Goal: Complete application form: Complete application form

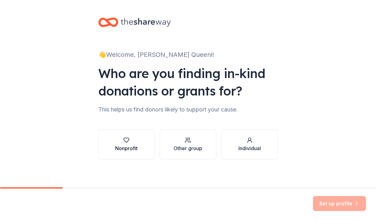
click at [133, 143] on div "Nonprofit" at bounding box center [126, 144] width 22 height 15
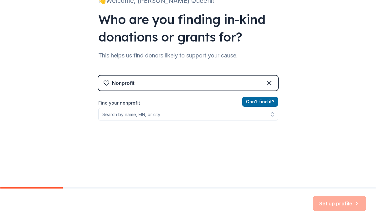
scroll to position [54, 0]
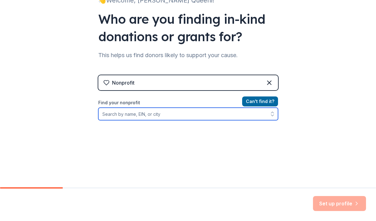
click at [156, 113] on input "Find your nonprofit" at bounding box center [188, 114] width 180 height 12
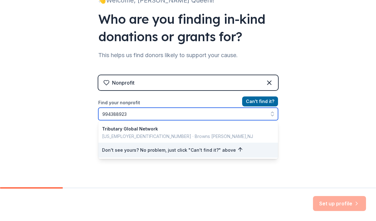
click at [108, 113] on input "994388923" at bounding box center [188, 114] width 180 height 12
type input "[US_EMPLOYER_IDENTIFICATION_NUMBER]"
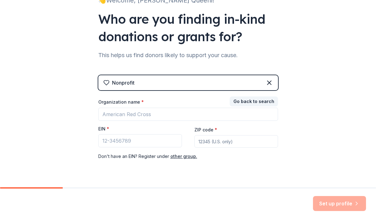
click at [303, 121] on div "👋 Welcome, M. Queeni! Who are you finding in-kind donations or grants for? This…" at bounding box center [188, 74] width 376 height 257
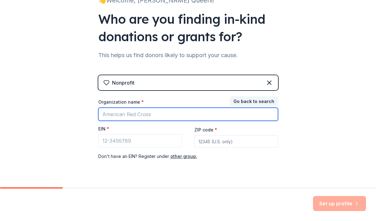
click at [137, 116] on input "Organization name *" at bounding box center [188, 114] width 180 height 13
type input "Tributary Global Network"
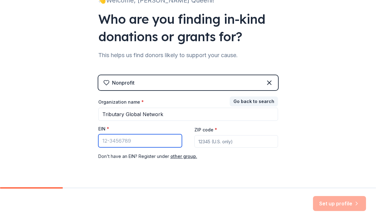
click at [115, 142] on input "EIN *" at bounding box center [140, 140] width 84 height 13
type input "[US_EMPLOYER_IDENTIFICATION_NUMBER]"
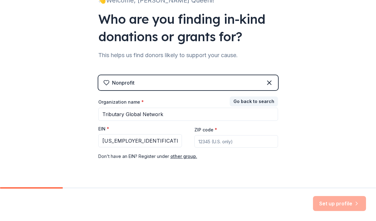
click at [210, 138] on input "ZIP code *" at bounding box center [236, 141] width 84 height 12
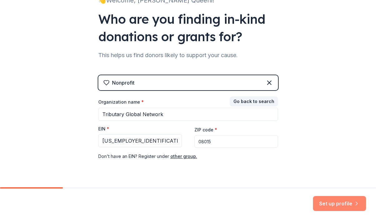
type input "08015"
click at [333, 204] on button "Set up profile" at bounding box center [339, 203] width 53 height 15
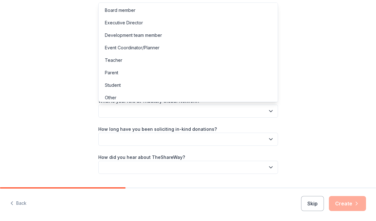
click at [204, 110] on button "button" at bounding box center [188, 110] width 180 height 13
click at [139, 22] on div "Executive Director" at bounding box center [124, 22] width 38 height 7
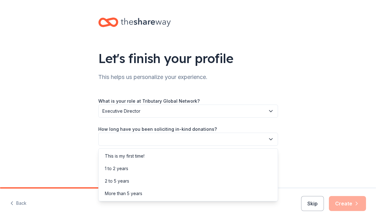
click at [146, 138] on button "button" at bounding box center [188, 139] width 180 height 13
click at [129, 157] on div "This is my first time!" at bounding box center [125, 155] width 40 height 7
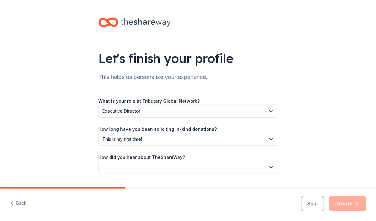
click at [130, 166] on button "button" at bounding box center [188, 167] width 180 height 13
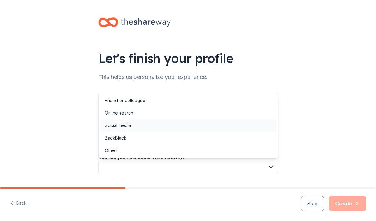
click at [127, 128] on div "Social media" at bounding box center [118, 125] width 26 height 7
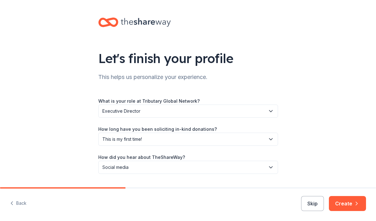
scroll to position [17, 0]
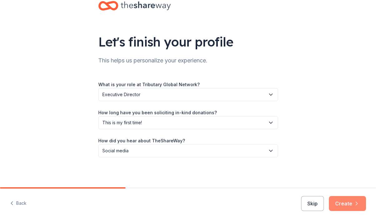
click at [348, 203] on button "Create" at bounding box center [347, 203] width 37 height 15
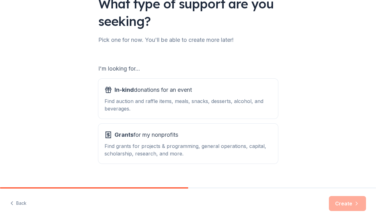
scroll to position [65, 0]
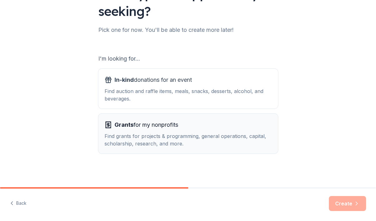
click at [195, 126] on div "Grants for my nonprofits" at bounding box center [187, 125] width 167 height 10
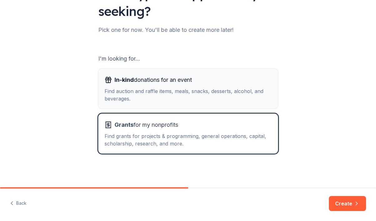
click at [197, 93] on div "Find auction and raffle items, meals, snacks, desserts, alcohol, and beverages." at bounding box center [187, 94] width 167 height 15
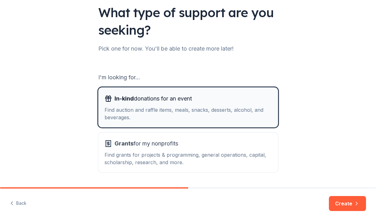
scroll to position [46, 0]
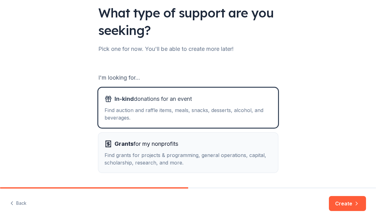
click at [189, 143] on div "Grants for my nonprofits" at bounding box center [187, 144] width 167 height 10
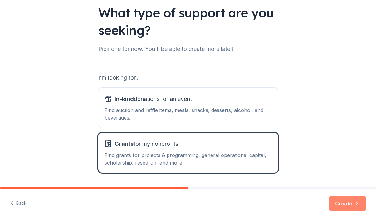
click at [347, 205] on button "Create" at bounding box center [347, 203] width 37 height 15
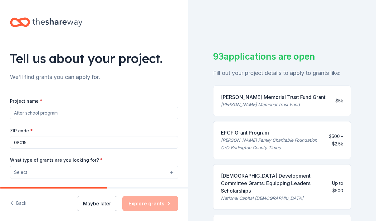
click at [79, 114] on input "Project name *" at bounding box center [94, 113] width 168 height 12
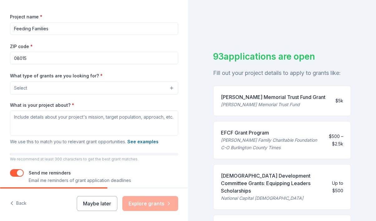
scroll to position [85, 0]
click at [61, 85] on button "Select" at bounding box center [94, 87] width 168 height 13
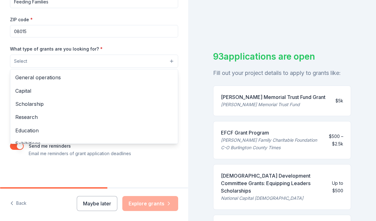
scroll to position [0, 0]
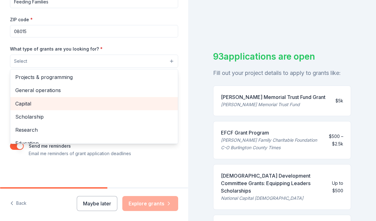
click at [54, 106] on span "Capital" at bounding box center [93, 103] width 157 height 8
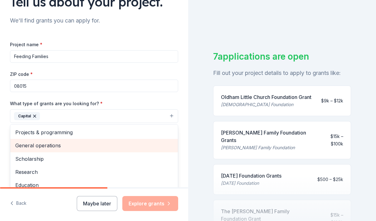
scroll to position [53, 0]
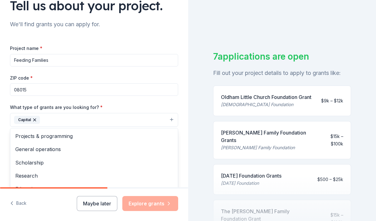
click at [55, 59] on div "Project name * Feeding Families ZIP code * 08015 What type of grants are you lo…" at bounding box center [94, 130] width 168 height 172
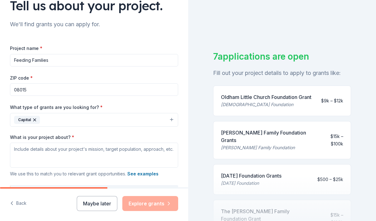
click at [55, 59] on input "Feeding Families" at bounding box center [94, 60] width 168 height 12
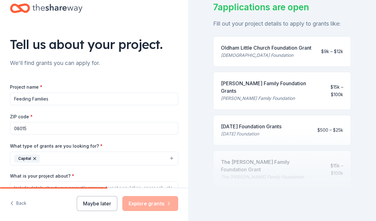
scroll to position [0, 0]
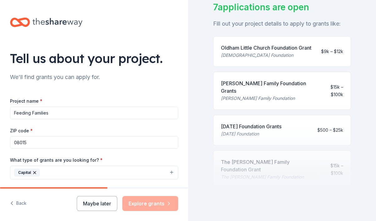
click at [64, 110] on input "Feeding Families" at bounding box center [94, 113] width 168 height 12
click at [125, 111] on input "Emerge Leadership Development Program" at bounding box center [94, 113] width 168 height 12
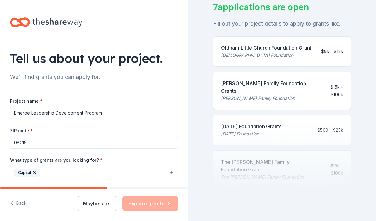
click at [125, 111] on input "Emerge Leadership Development Program" at bounding box center [94, 113] width 168 height 12
paste input "360: Leadership Training for Ministry & Marketplace"
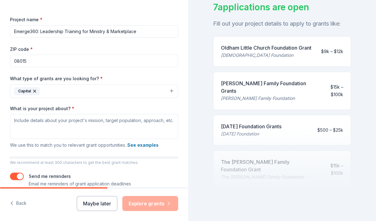
scroll to position [84, 0]
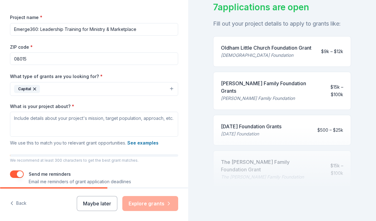
type input "Emerge360: Leadership Training for Ministry & Marketplace"
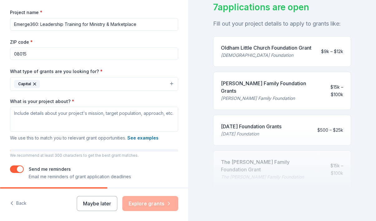
scroll to position [92, 0]
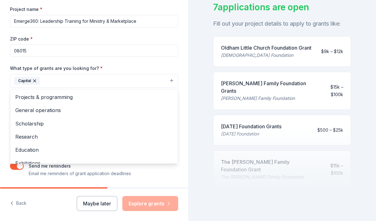
click at [172, 80] on button "Capital" at bounding box center [94, 81] width 168 height 14
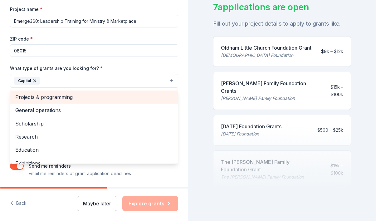
click at [148, 96] on span "Projects & programming" at bounding box center [93, 97] width 157 height 8
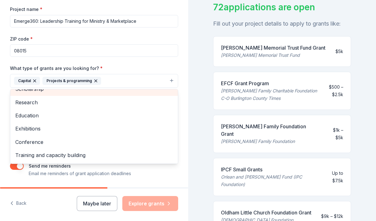
scroll to position [27, 0]
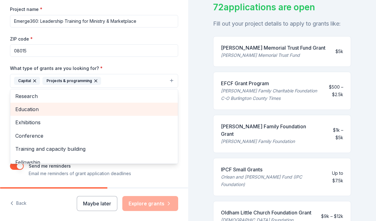
click at [103, 113] on div "Education" at bounding box center [93, 109] width 167 height 13
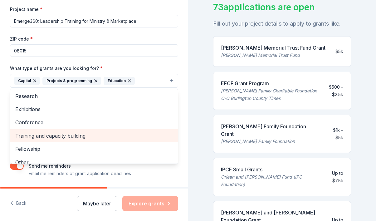
click at [96, 136] on span "Training and capacity building" at bounding box center [93, 136] width 157 height 8
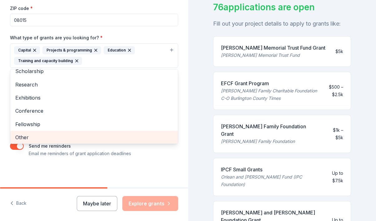
scroll to position [21, 0]
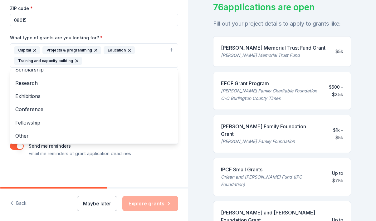
click at [135, 164] on div "Tell us about your project. We'll find grants you can apply for. Project name *…" at bounding box center [94, 32] width 188 height 309
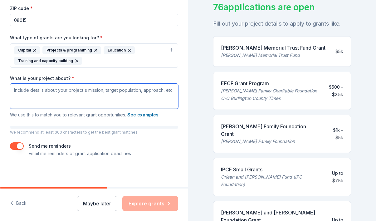
click at [75, 95] on textarea "What is your project about? *" at bounding box center [94, 96] width 168 height 25
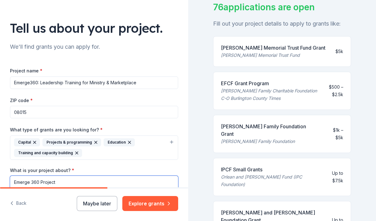
scroll to position [29, 0]
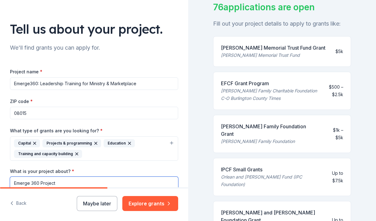
type textarea "Emerge 360 Project"
